Goal: Communication & Community: Participate in discussion

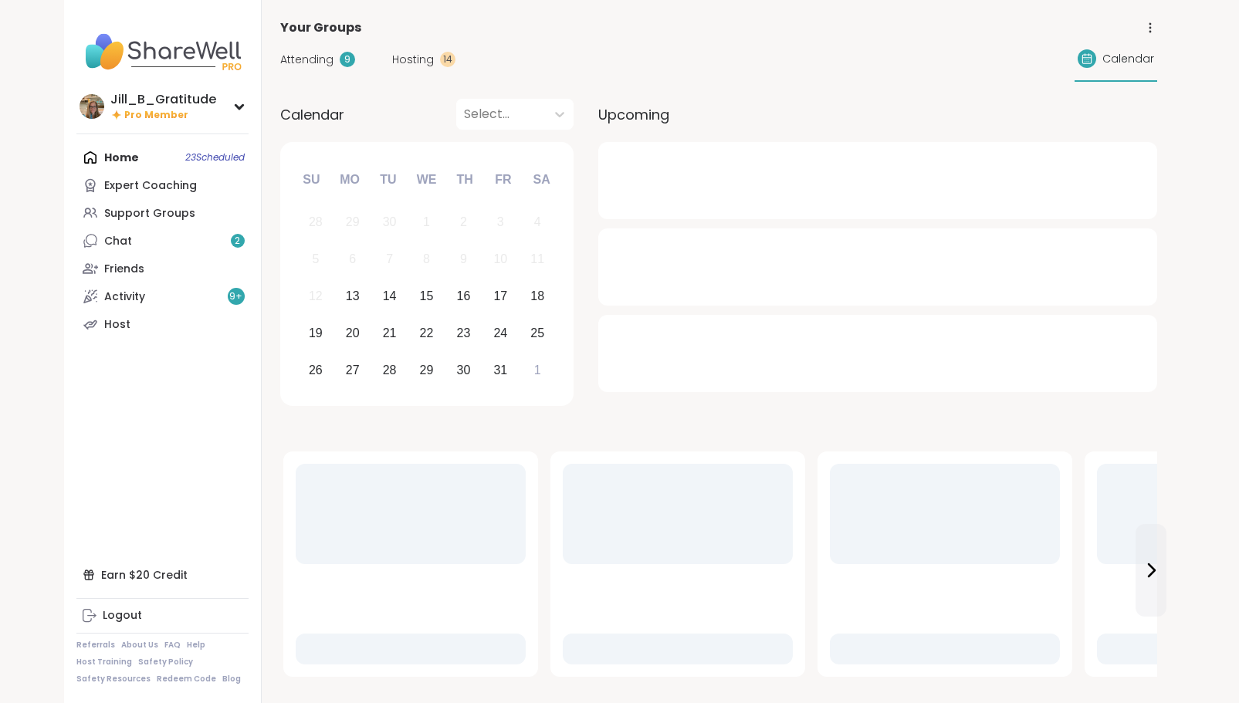
click at [171, 161] on div "Home 23 Scheduled Expert Coaching Support Groups Chat 2 Friends Activity 9 + Ho…" at bounding box center [162, 241] width 172 height 195
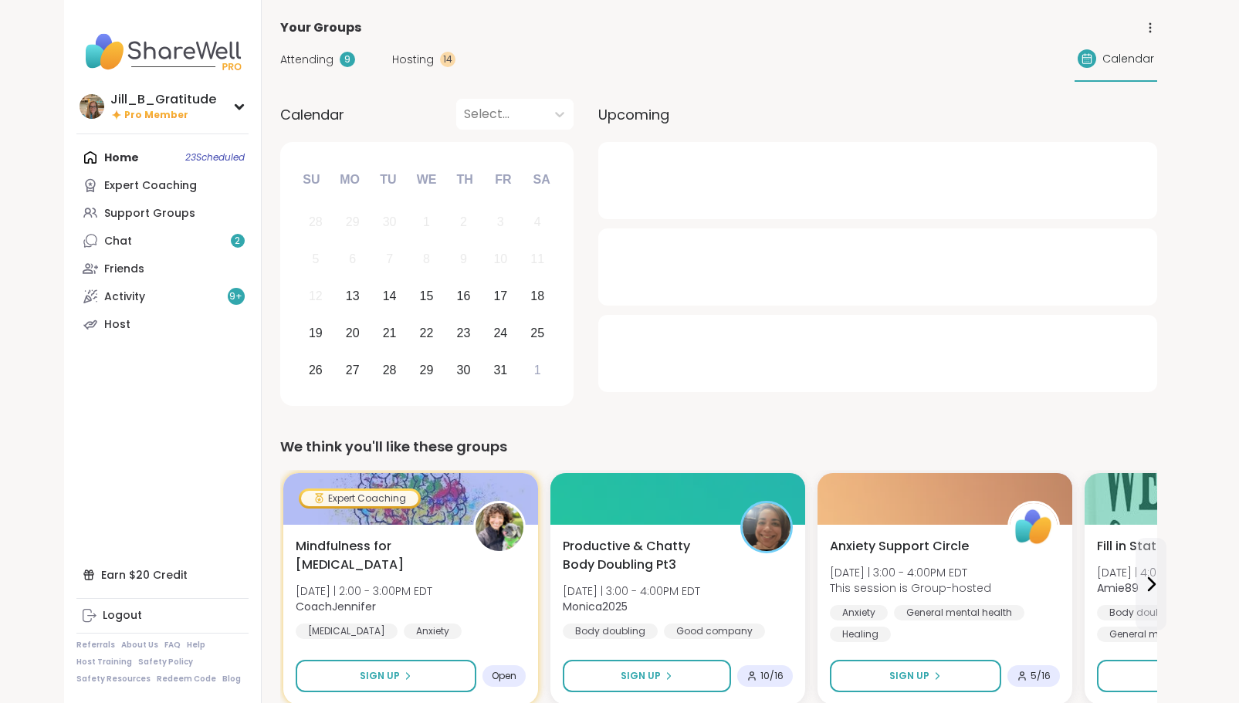
click at [113, 156] on div "Home 23 Scheduled Expert Coaching Support Groups Chat 2 Friends Activity 9 + Ho…" at bounding box center [162, 241] width 172 height 195
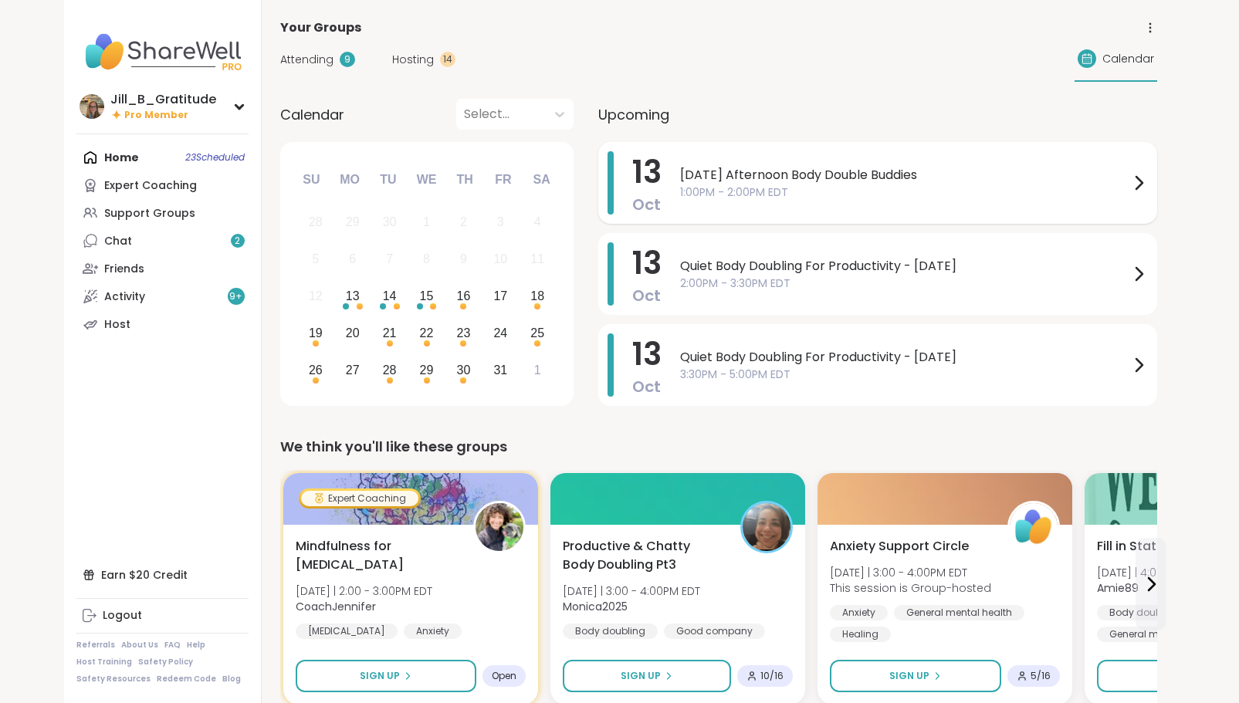
click at [821, 181] on span "[DATE] Afternoon Body Double Buddies" at bounding box center [904, 175] width 449 height 19
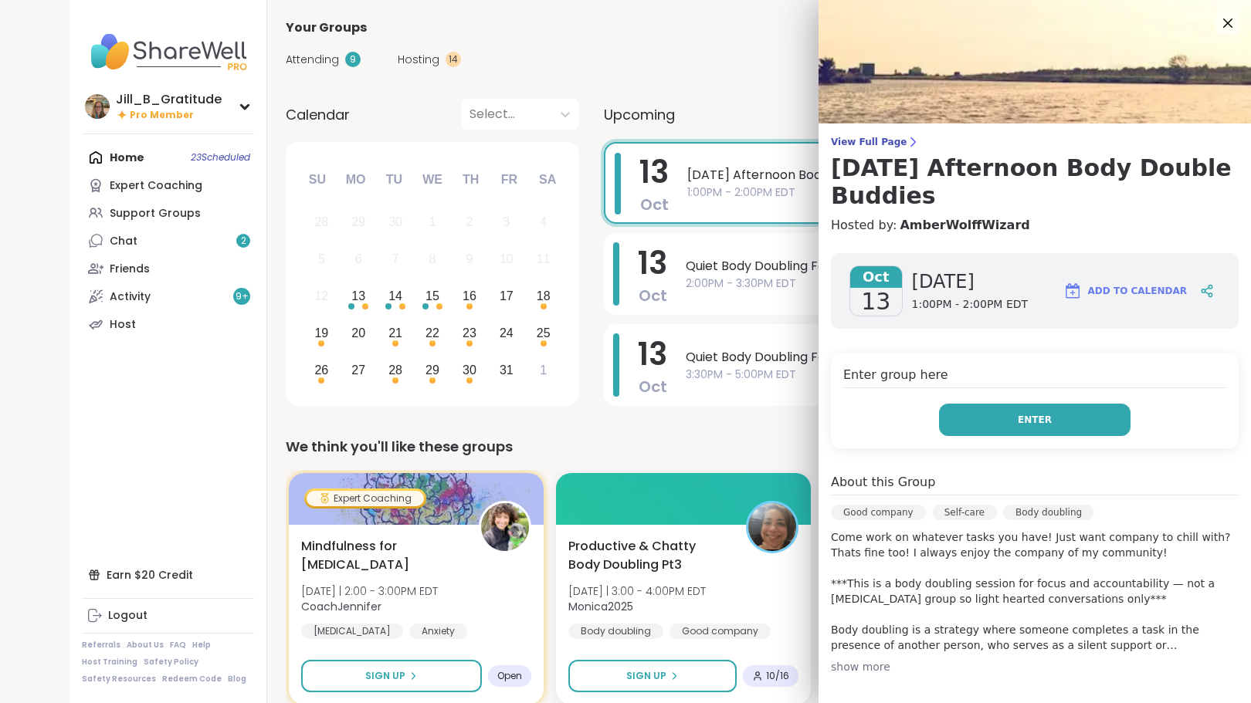
click at [967, 417] on button "Enter" at bounding box center [1034, 420] width 191 height 32
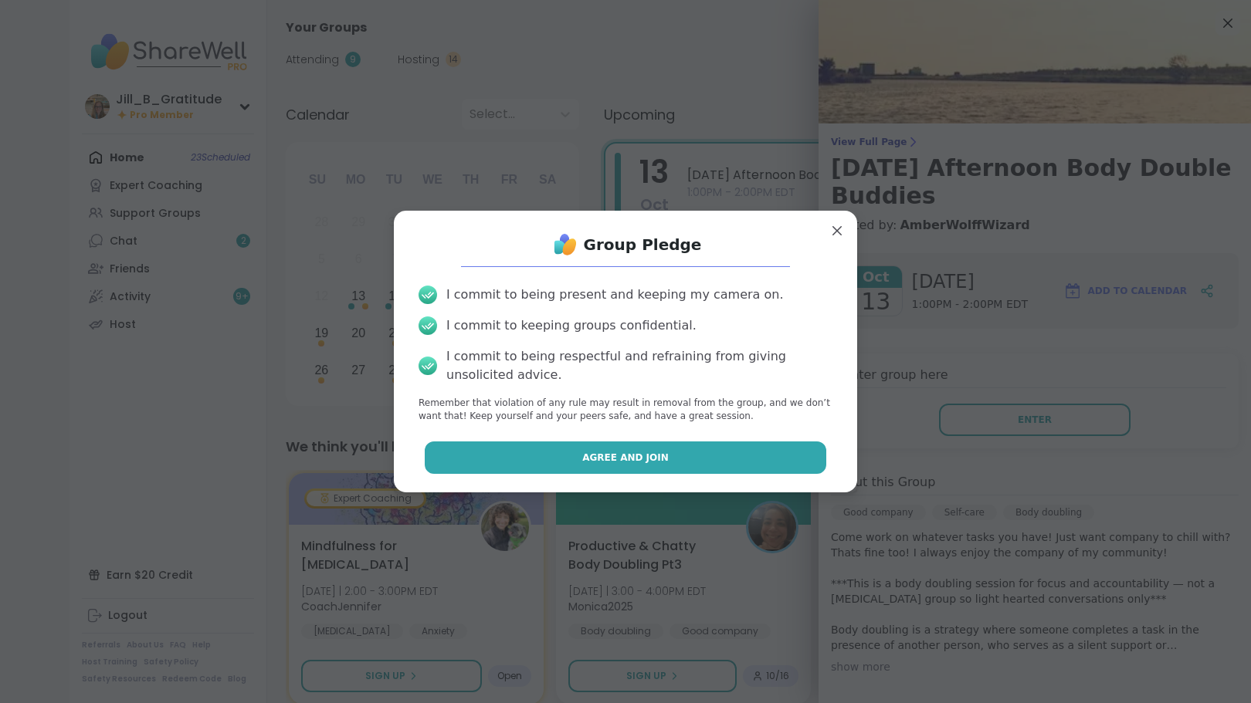
click at [784, 447] on button "Agree and Join" at bounding box center [626, 458] width 402 height 32
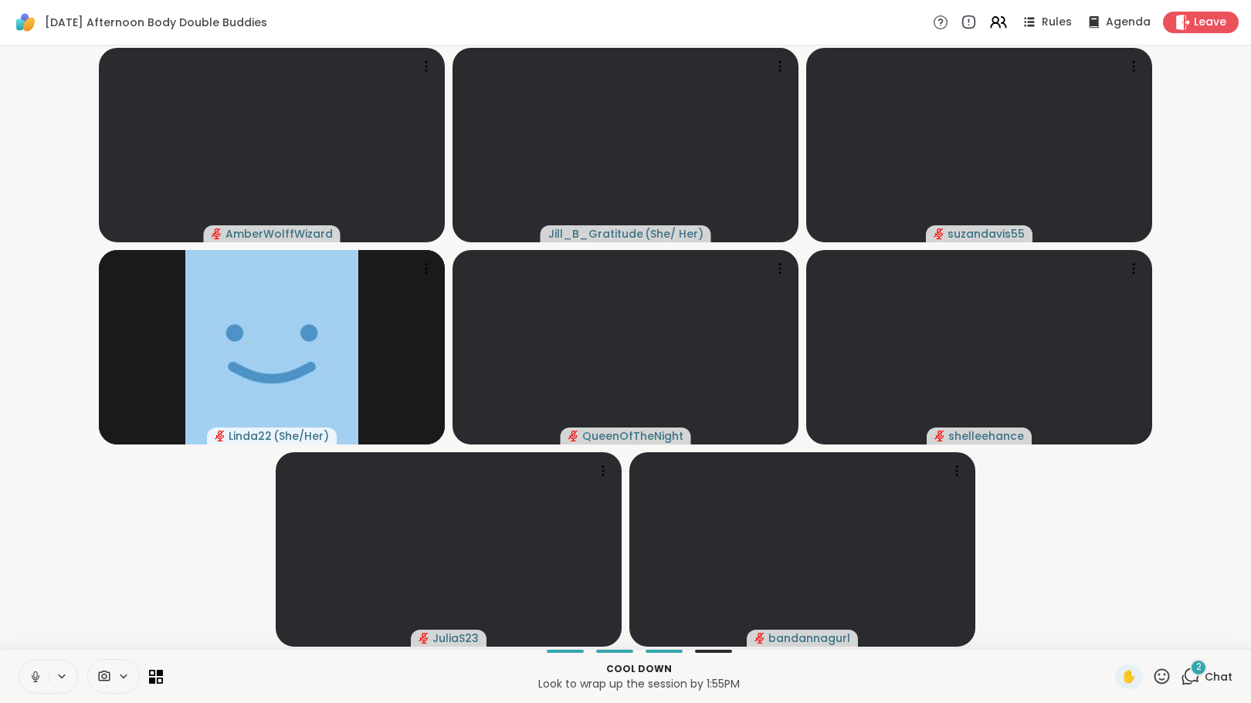
click at [1196, 672] on span "2" at bounding box center [1198, 667] width 5 height 13
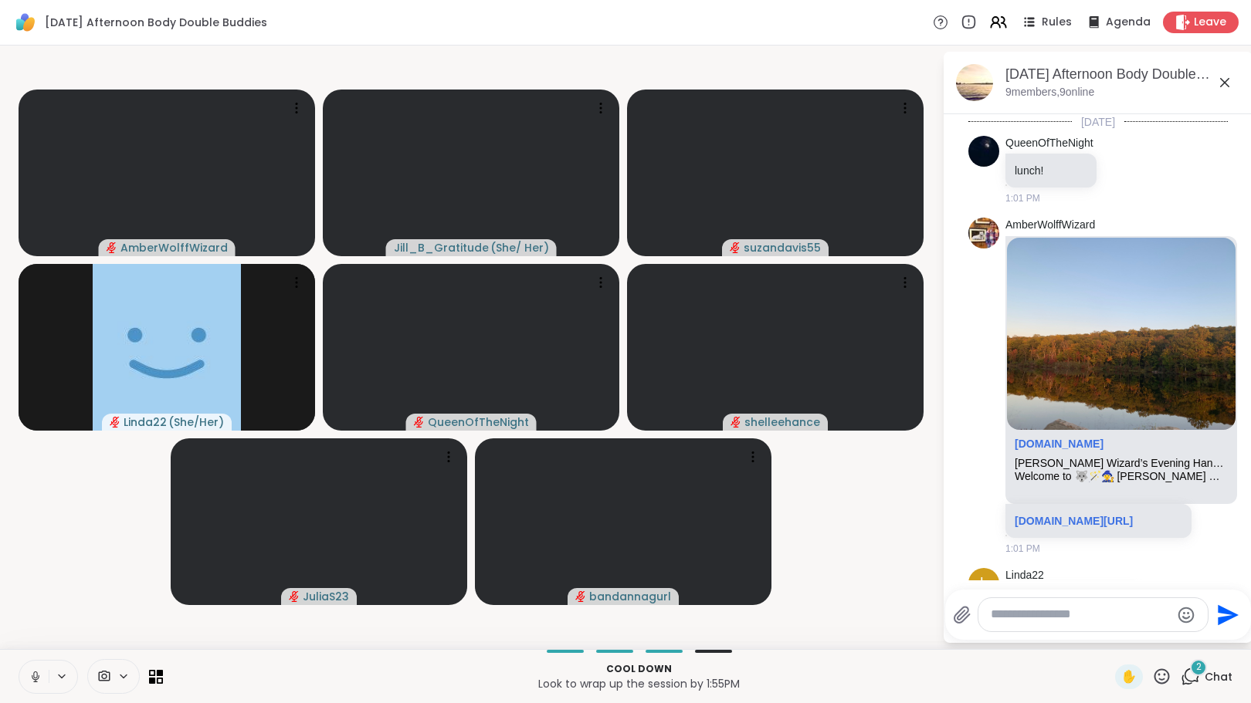
scroll to position [2356, 0]
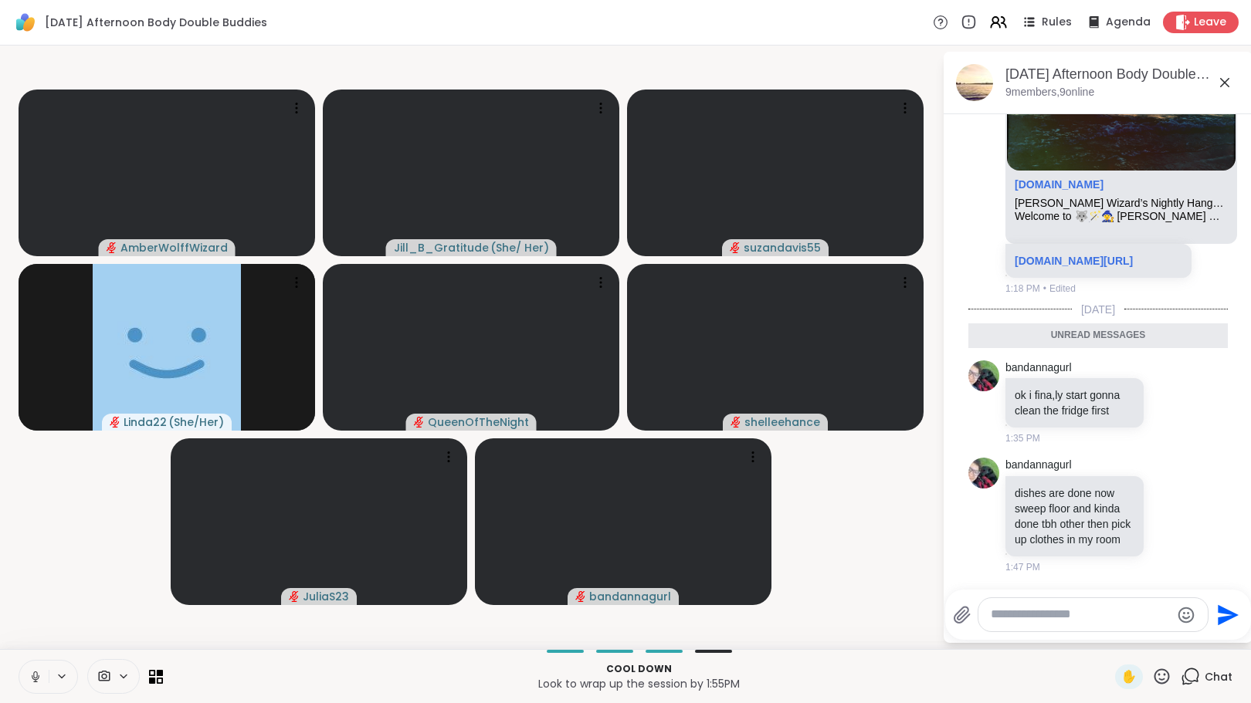
click at [39, 679] on icon at bounding box center [36, 677] width 14 height 14
click at [1163, 394] on icon at bounding box center [1170, 401] width 14 height 15
click at [1163, 371] on div "Select Reaction: Heart" at bounding box center [1170, 378] width 14 height 14
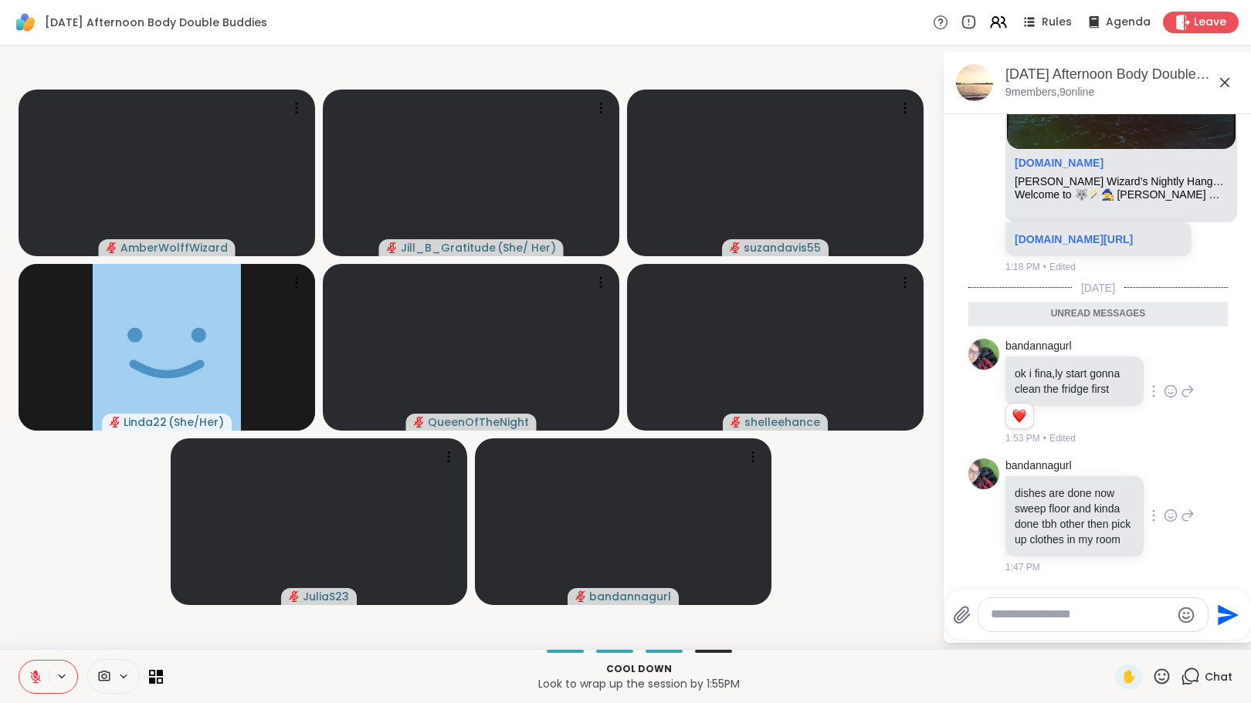
click at [1163, 523] on icon at bounding box center [1170, 515] width 14 height 15
click at [1163, 498] on div "Select Reaction: Heart" at bounding box center [1170, 491] width 14 height 14
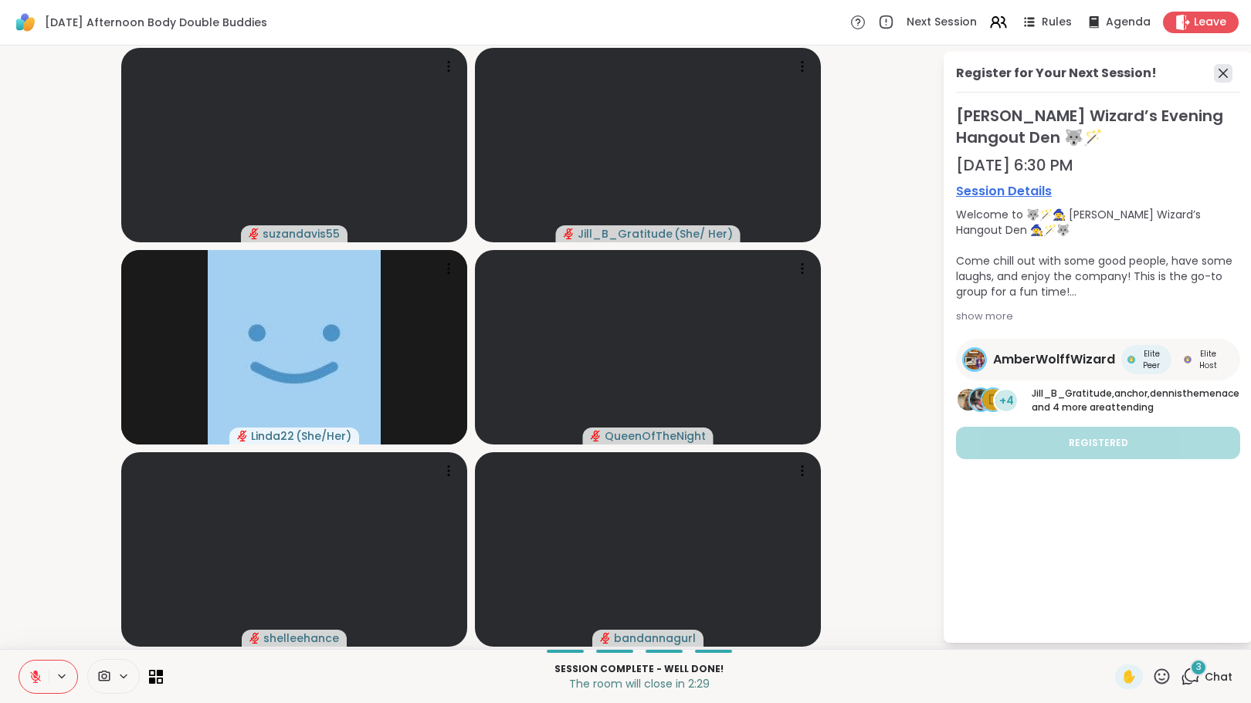
click at [1223, 78] on icon at bounding box center [1223, 73] width 19 height 19
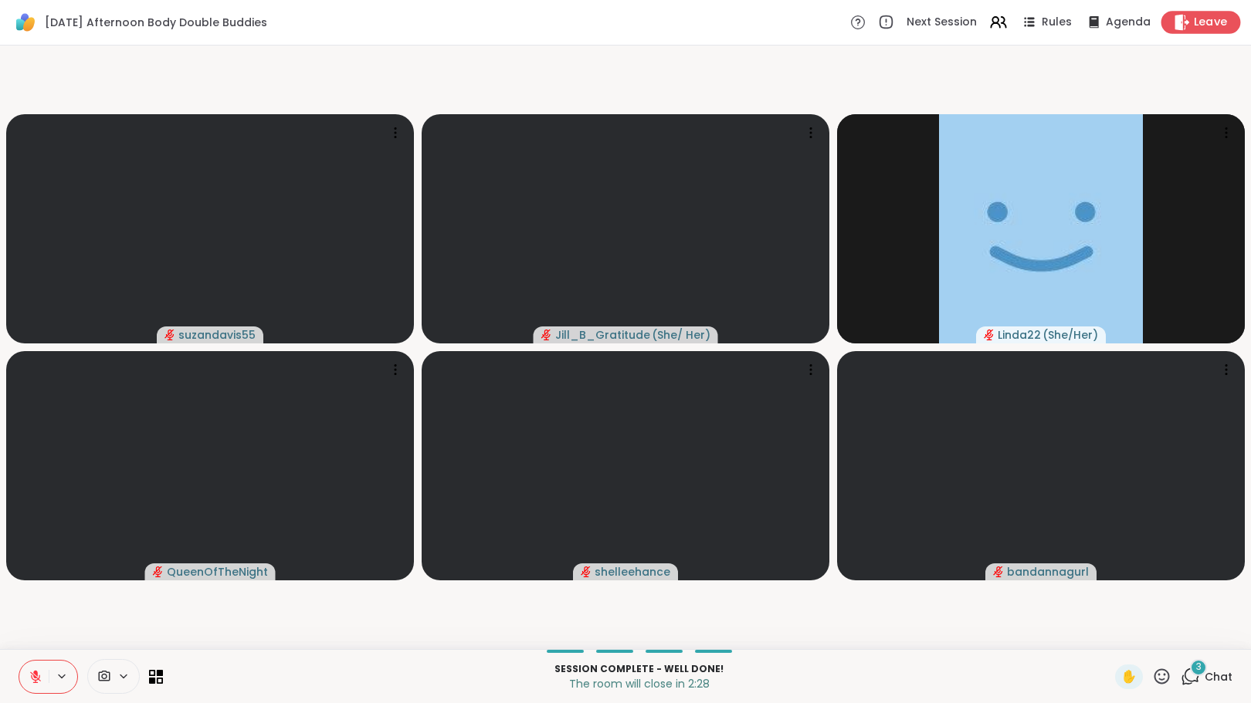
click at [1204, 22] on span "Leave" at bounding box center [1211, 23] width 34 height 16
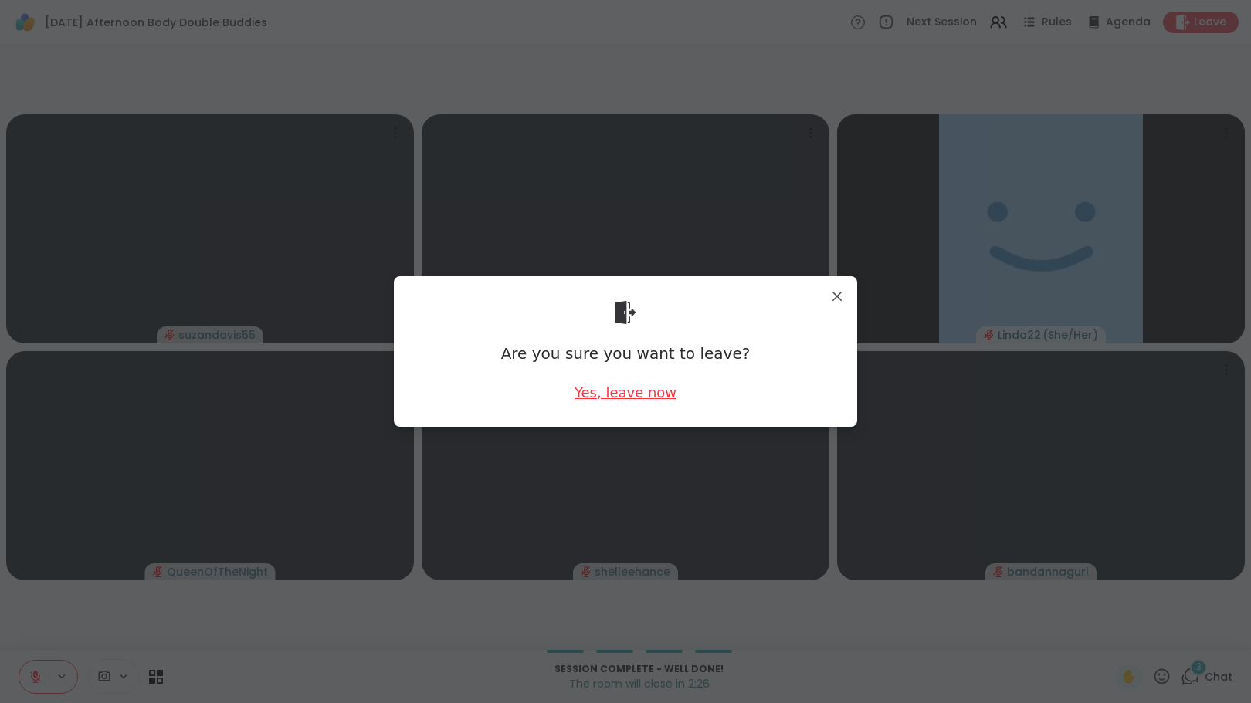
click at [621, 394] on div "Yes, leave now" at bounding box center [625, 392] width 102 height 19
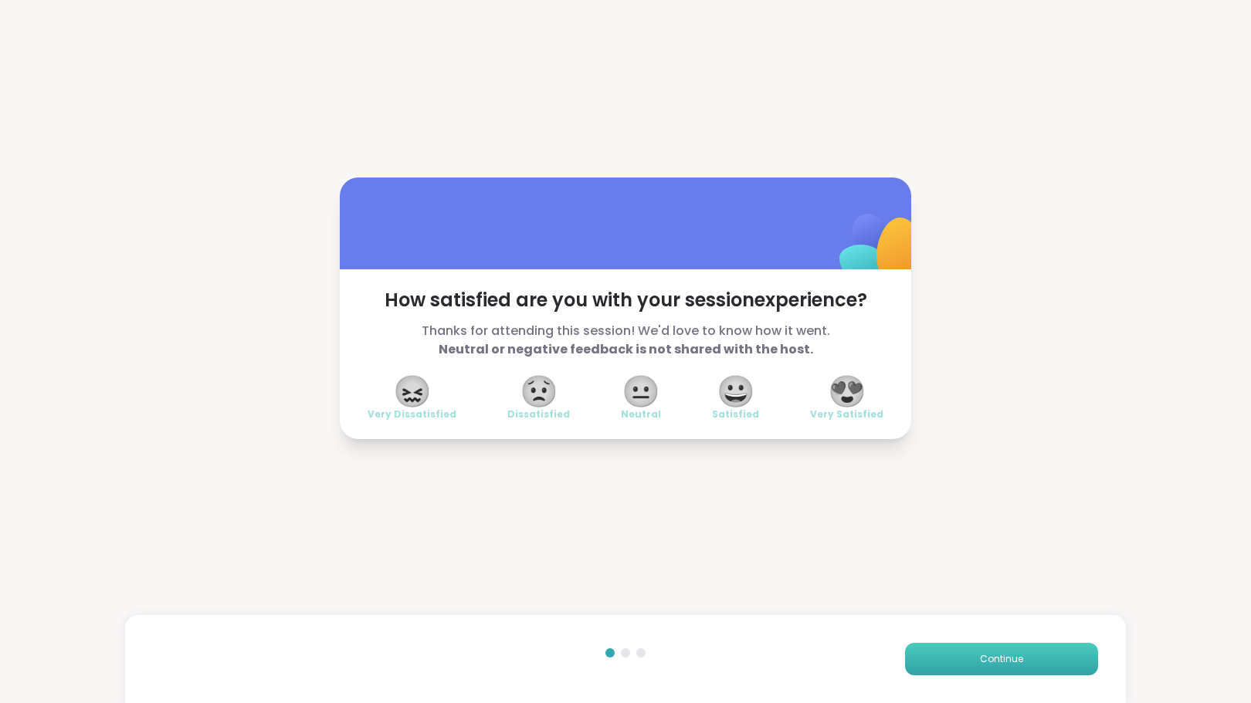
click at [980, 659] on span "Continue" at bounding box center [1001, 659] width 43 height 14
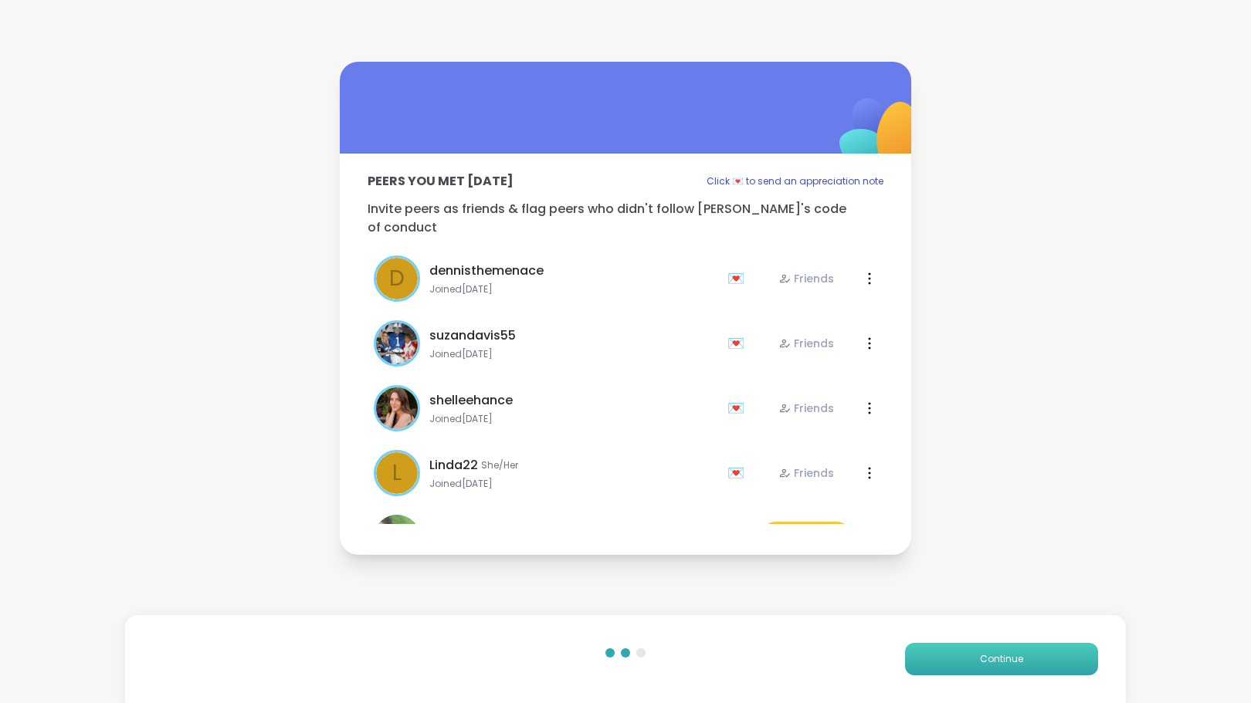
click at [936, 654] on button "Continue" at bounding box center [1001, 659] width 193 height 32
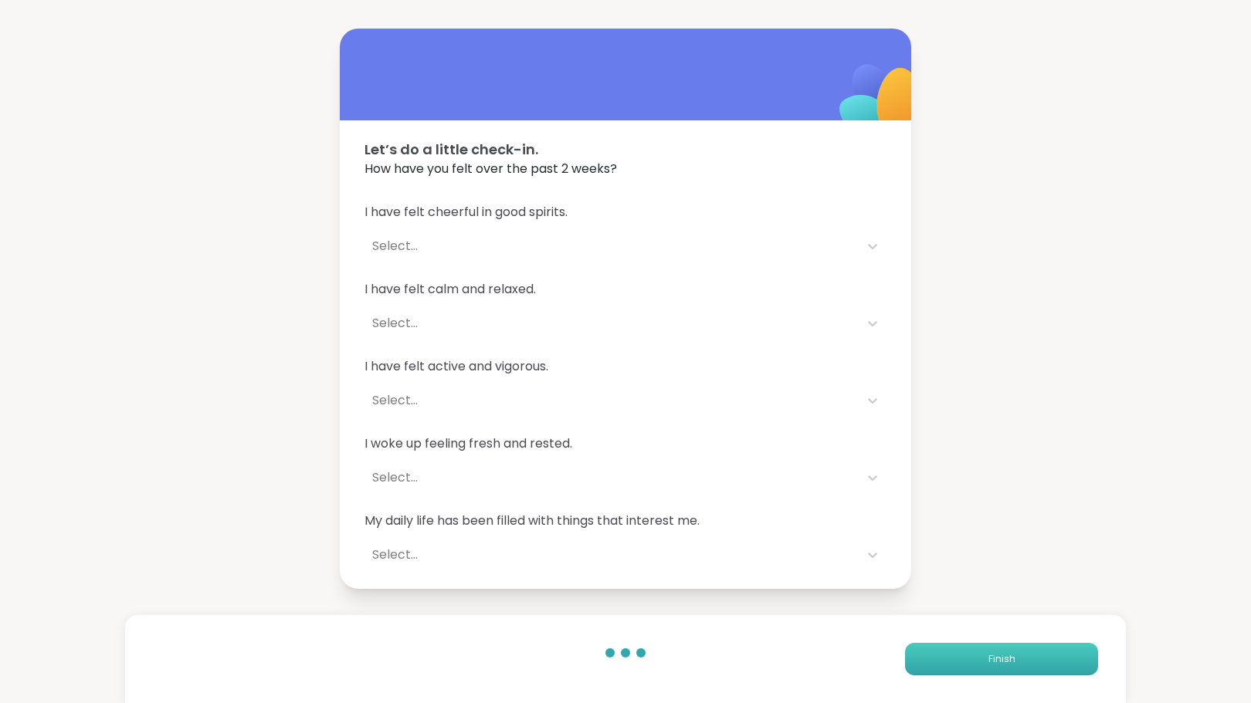
click at [994, 657] on span "Finish" at bounding box center [1001, 659] width 27 height 14
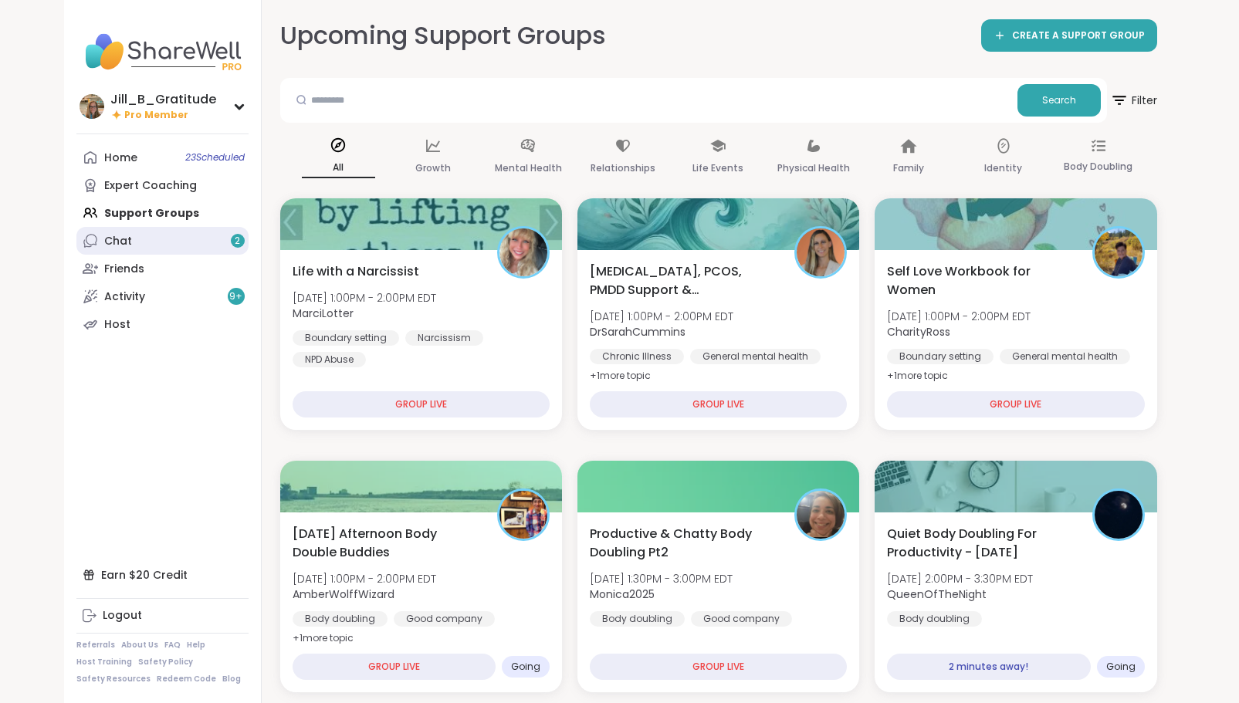
click at [157, 247] on link "Chat 2" at bounding box center [162, 241] width 172 height 28
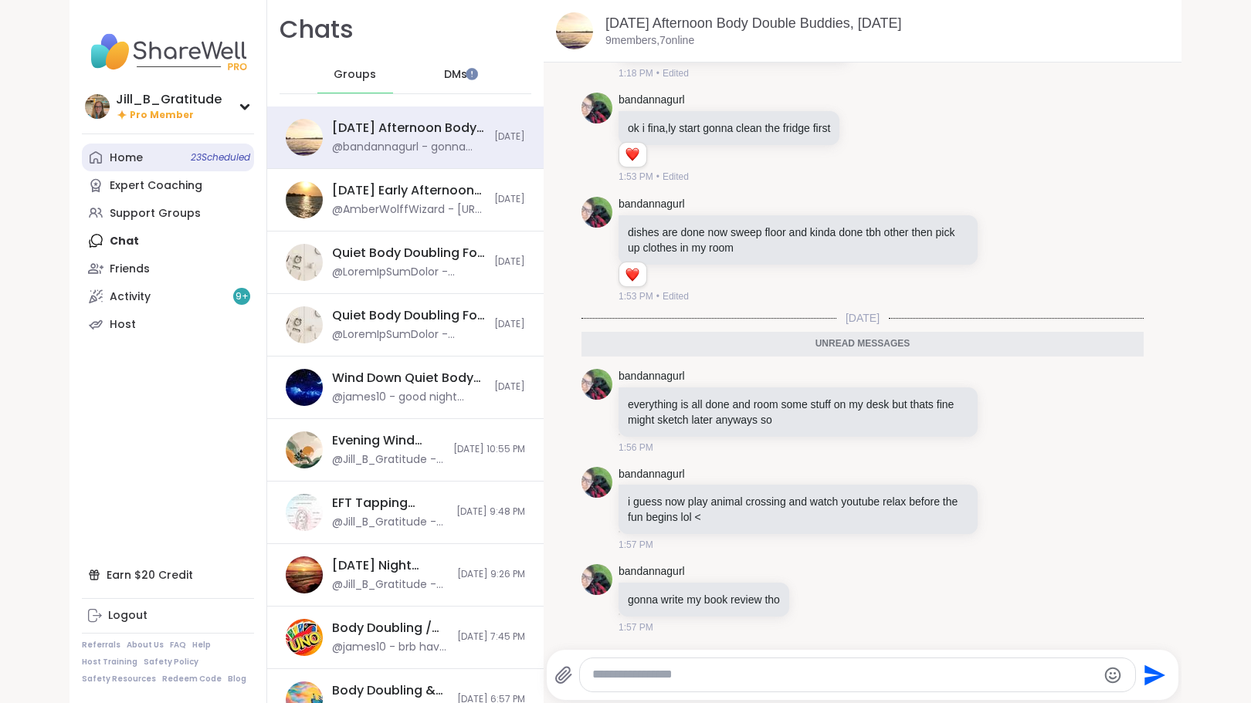
click at [227, 163] on span "23 Scheduled" at bounding box center [220, 157] width 59 height 12
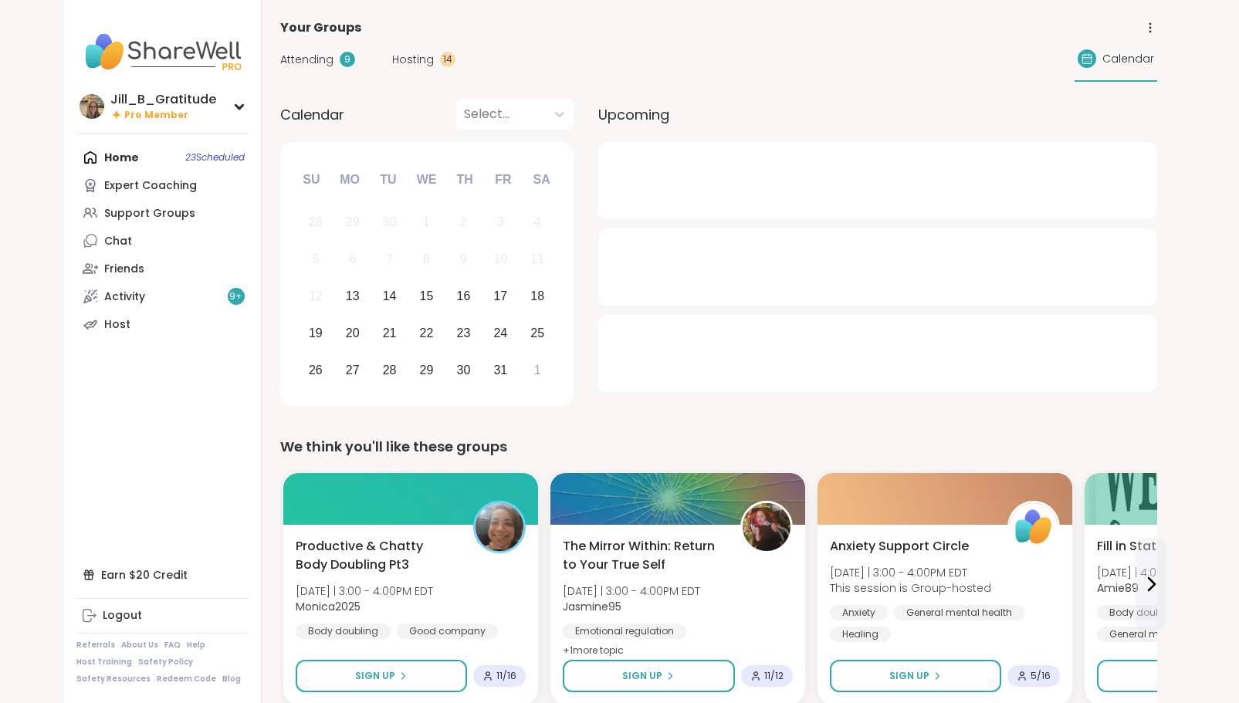
click at [323, 56] on span "Attending" at bounding box center [306, 60] width 53 height 16
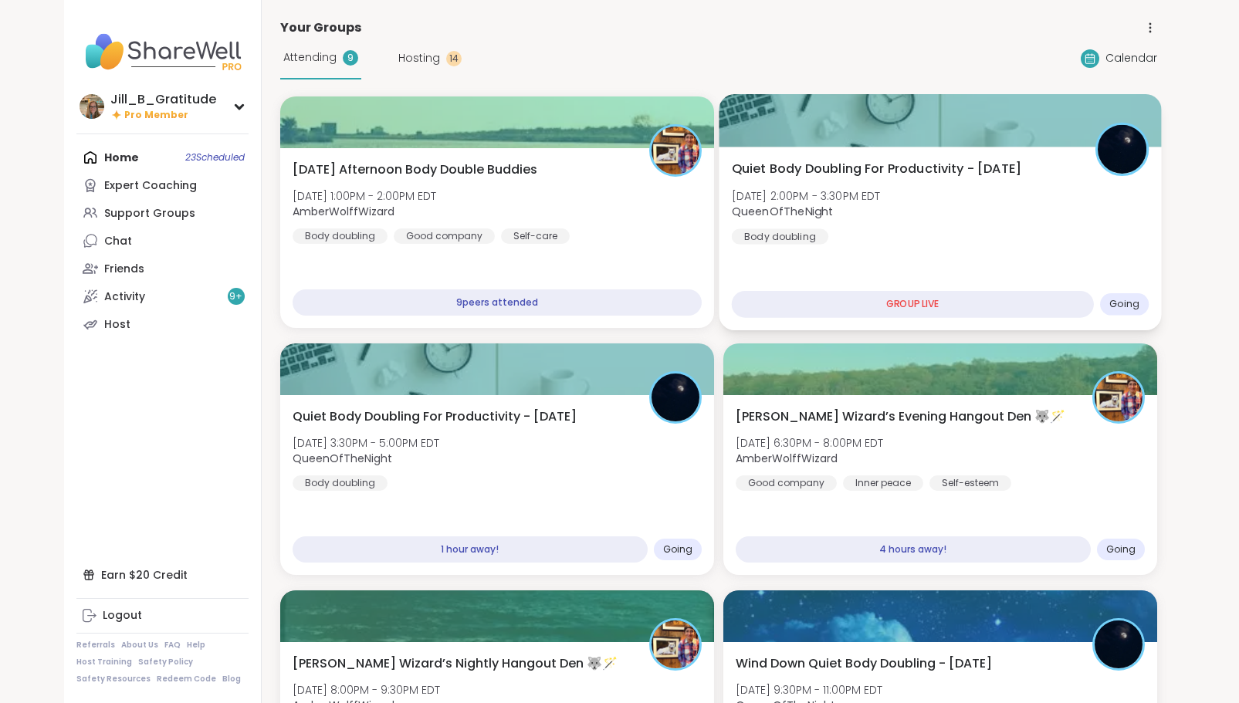
click at [864, 233] on div "Quiet Body Doubling For Productivity - [DATE] [DATE] 2:00PM - 3:30PM EDT QueenO…" at bounding box center [940, 202] width 418 height 85
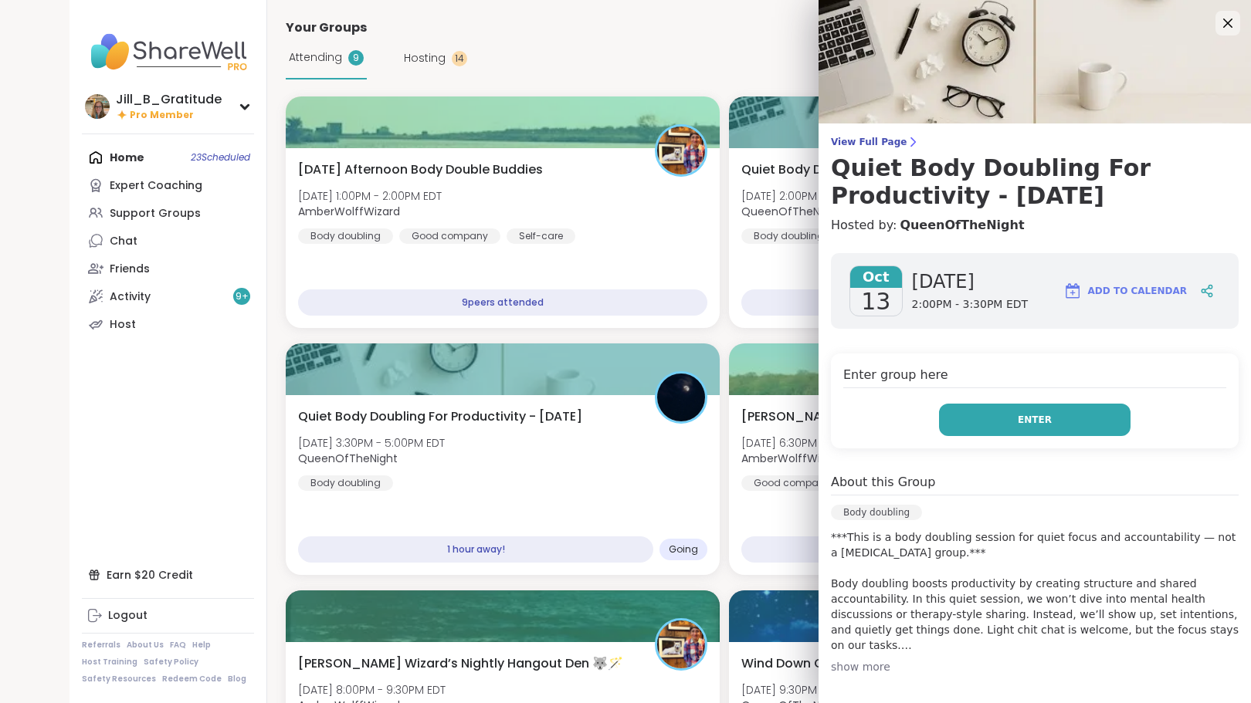
click at [994, 416] on button "Enter" at bounding box center [1034, 420] width 191 height 32
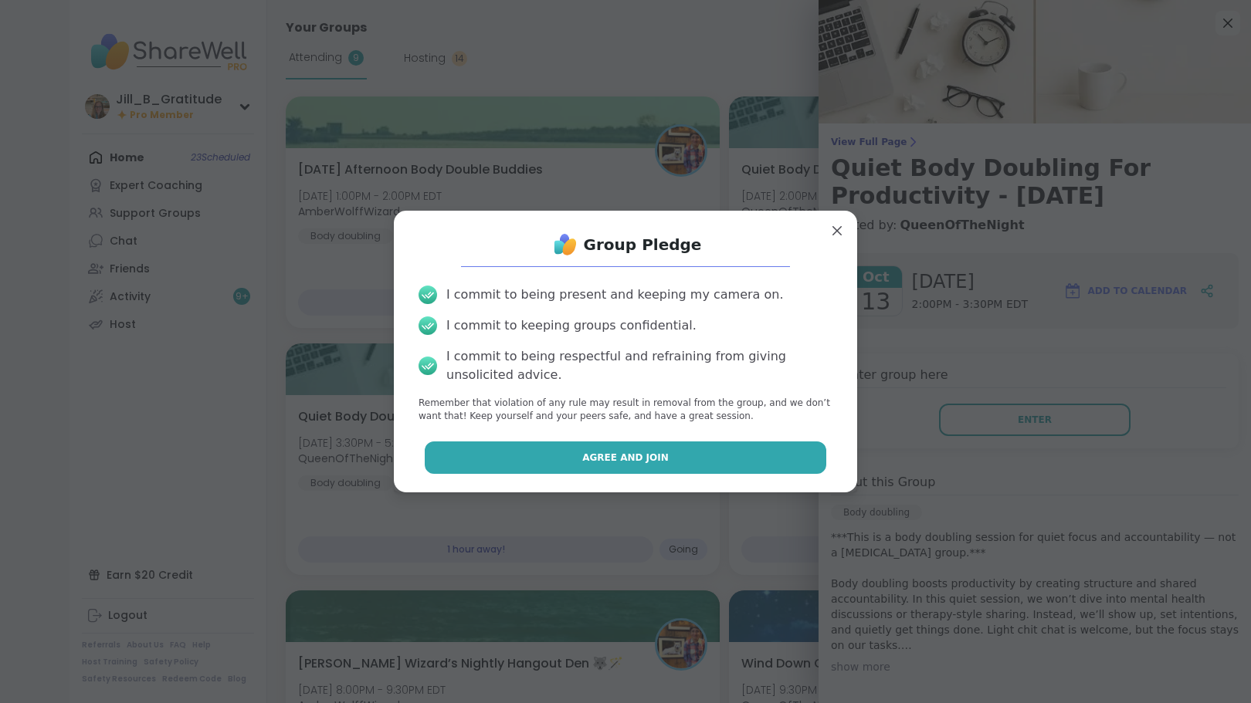
click at [574, 452] on button "Agree and Join" at bounding box center [626, 458] width 402 height 32
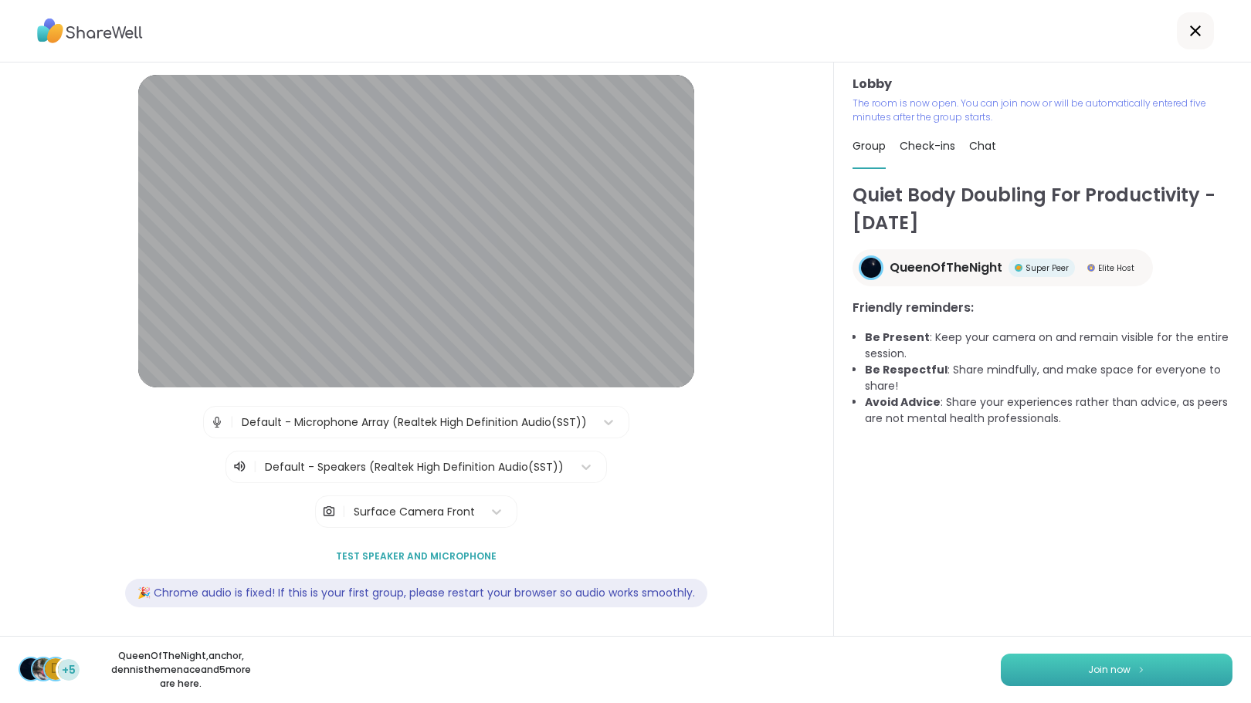
click at [1082, 677] on button "Join now" at bounding box center [1117, 670] width 232 height 32
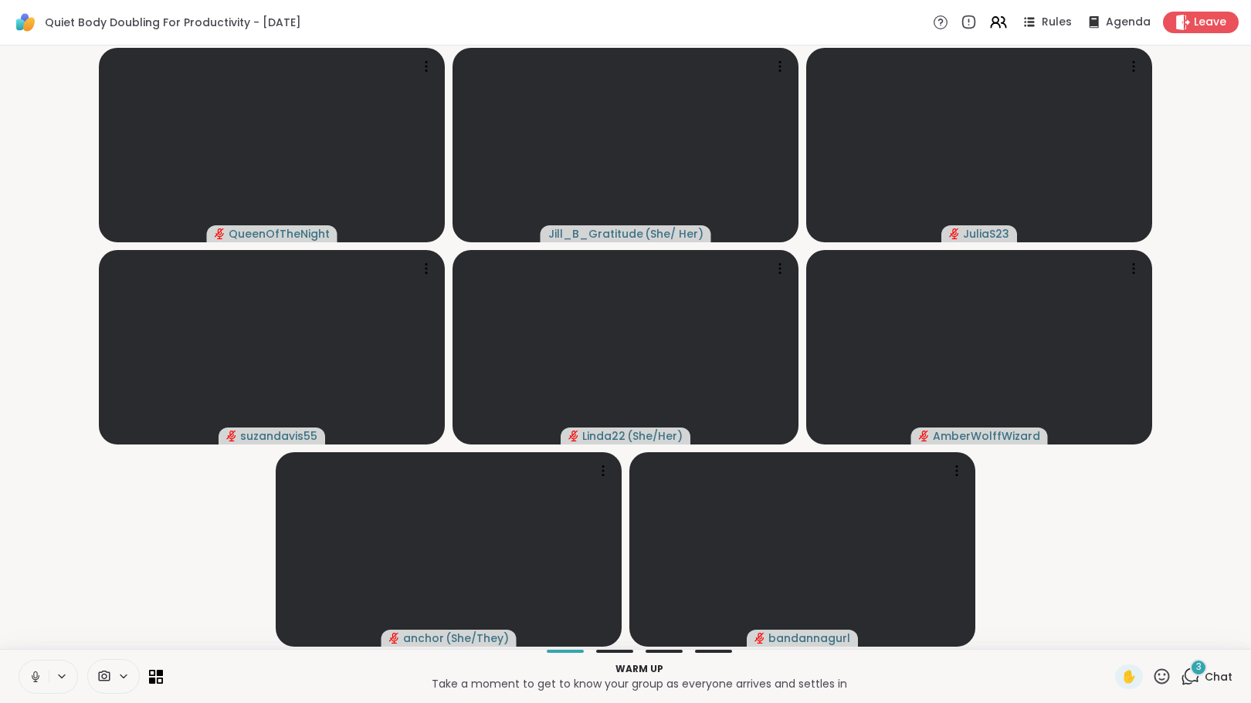
click at [1191, 675] on div "3" at bounding box center [1198, 667] width 17 height 17
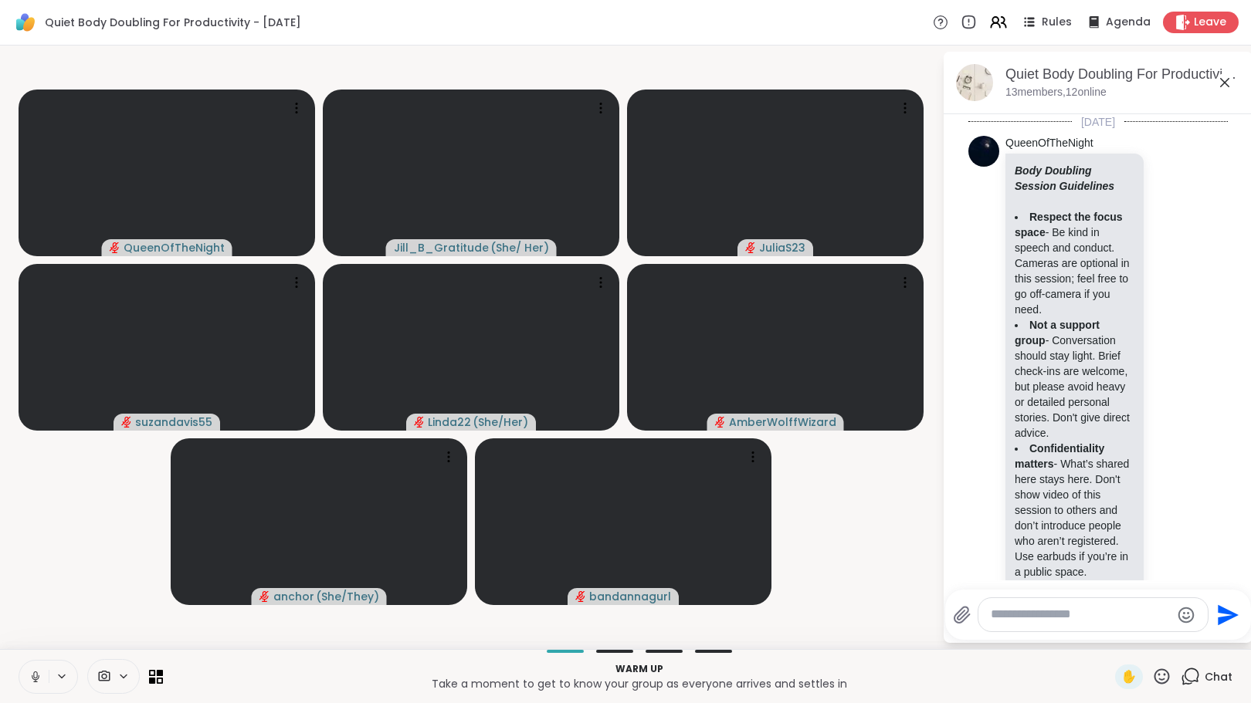
scroll to position [1695, 0]
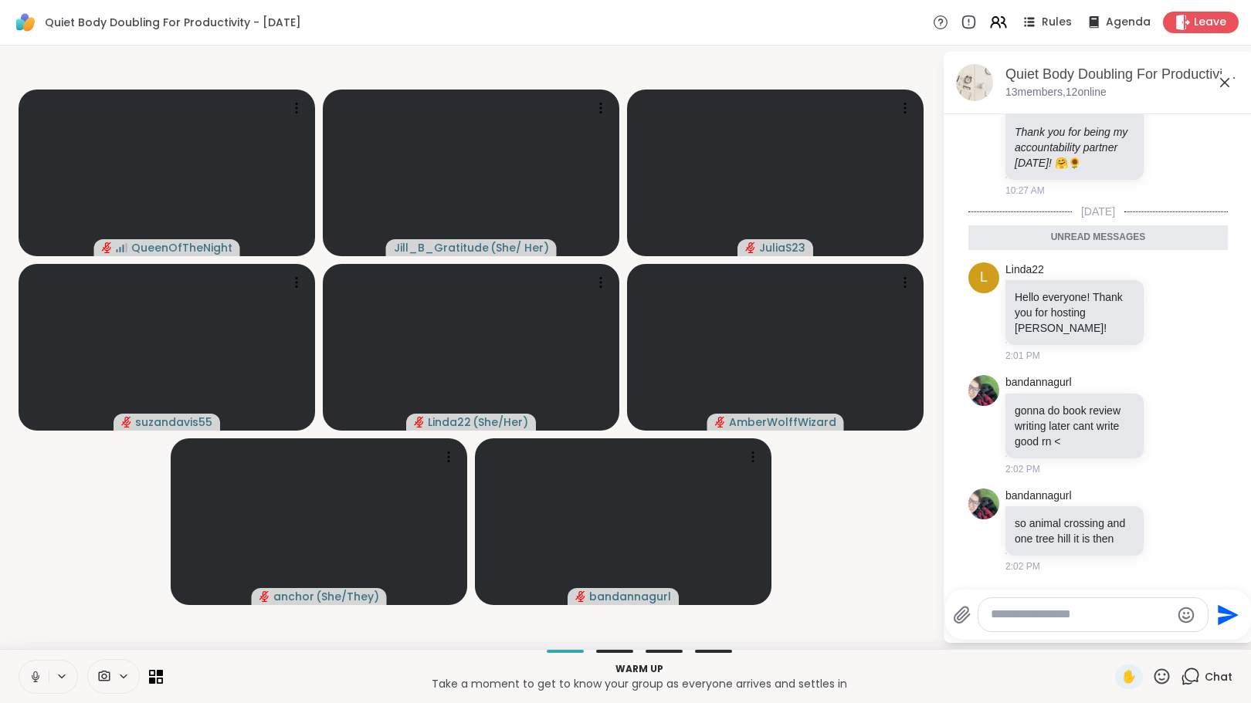
click at [32, 677] on icon at bounding box center [36, 677] width 8 height 5
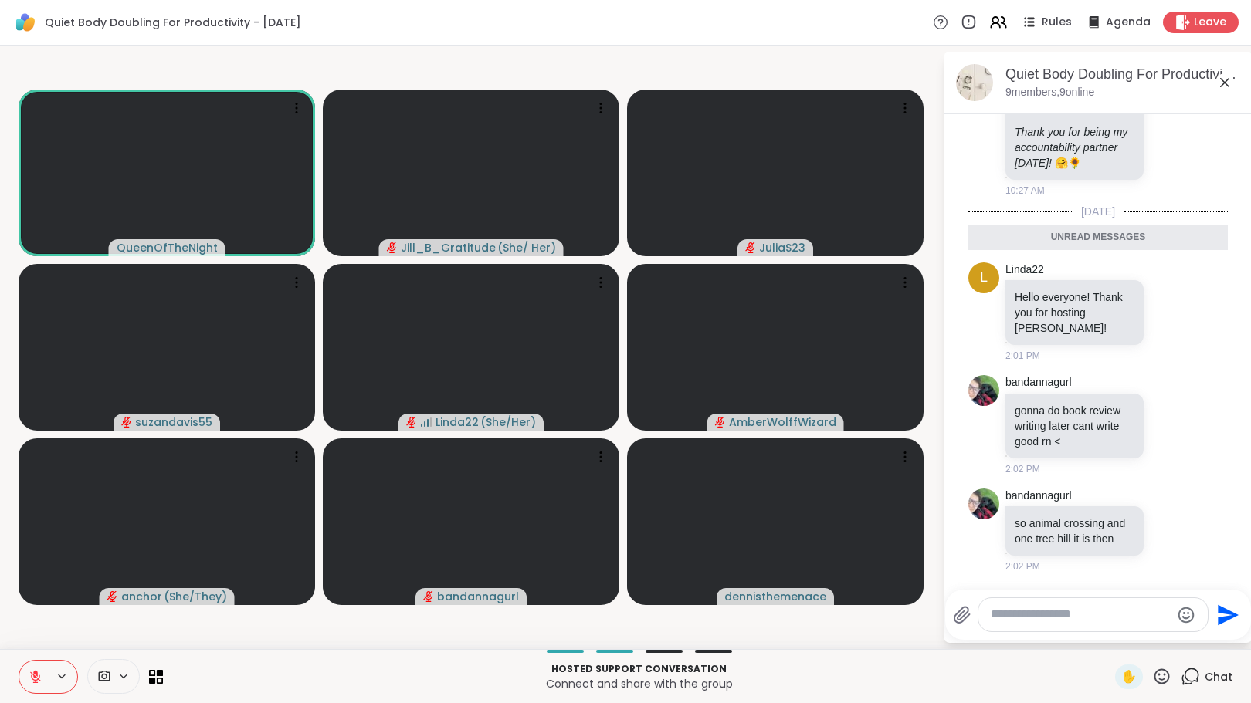
drag, startPoint x: 29, startPoint y: 675, endPoint x: 352, endPoint y: 695, distance: 323.3
click at [29, 675] on icon at bounding box center [36, 677] width 14 height 14
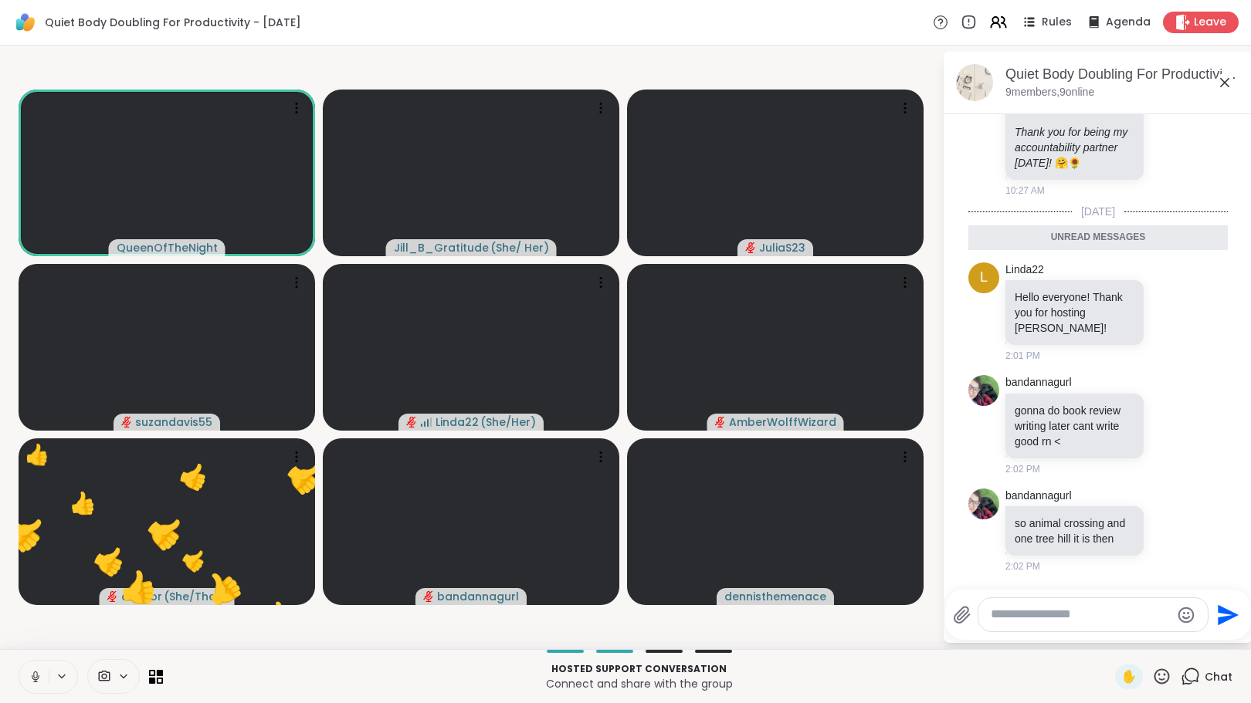
click at [30, 674] on icon at bounding box center [36, 677] width 14 height 14
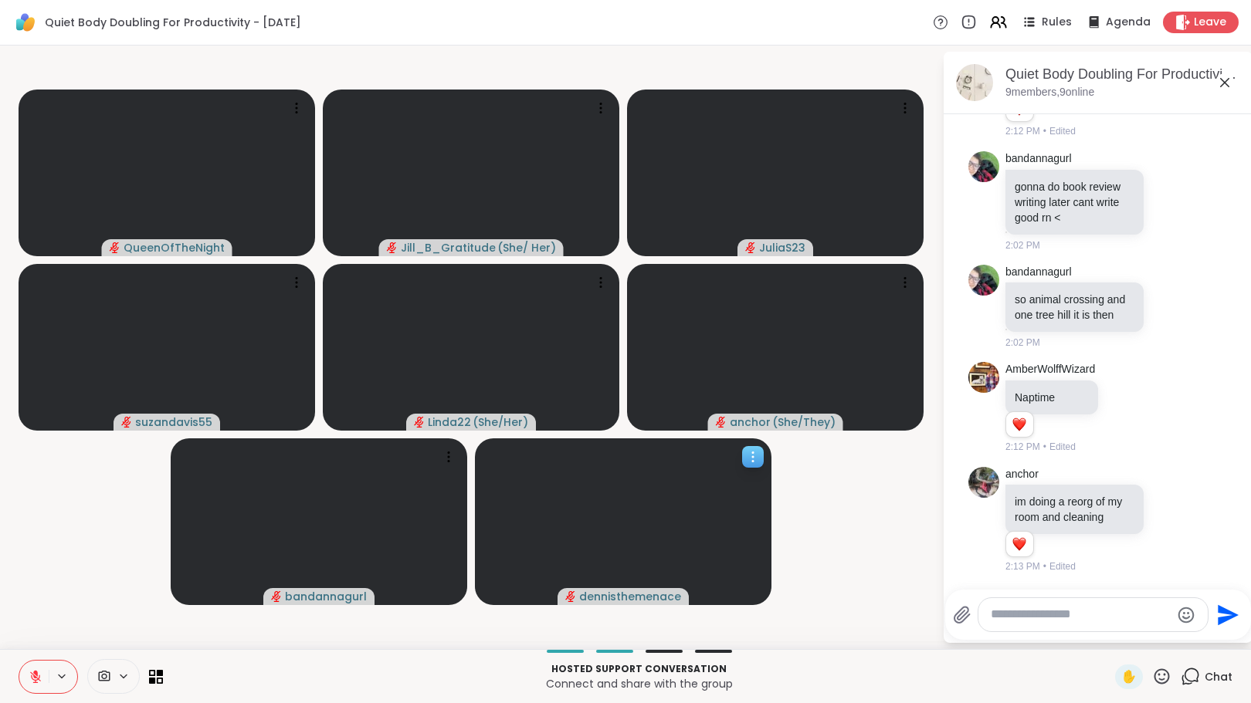
scroll to position [1898, 0]
